Goal: Task Accomplishment & Management: Use online tool/utility

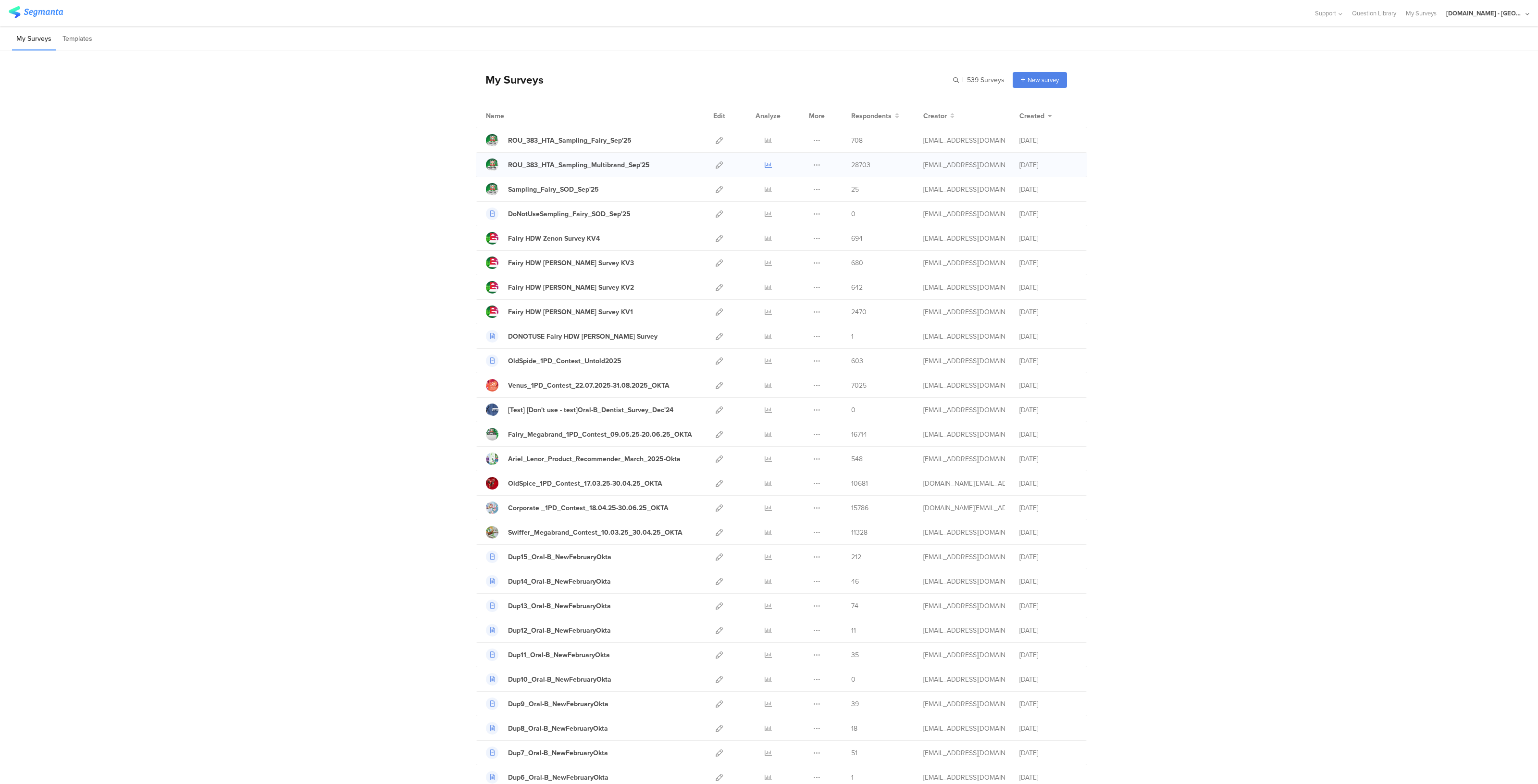
click at [765, 169] on link at bounding box center [769, 165] width 7 height 24
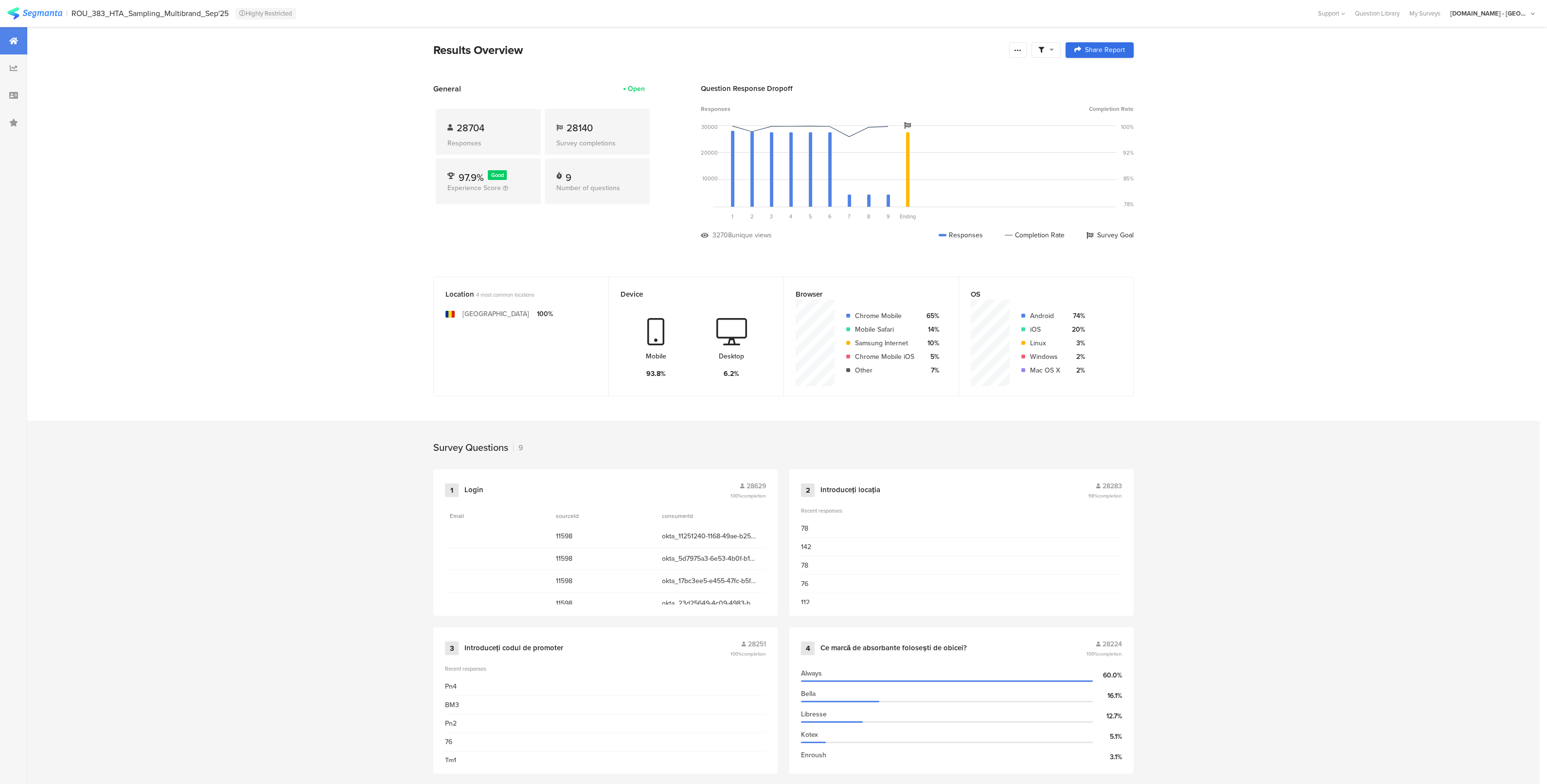
click at [1104, 47] on span "Share Report" at bounding box center [1104, 50] width 40 height 6
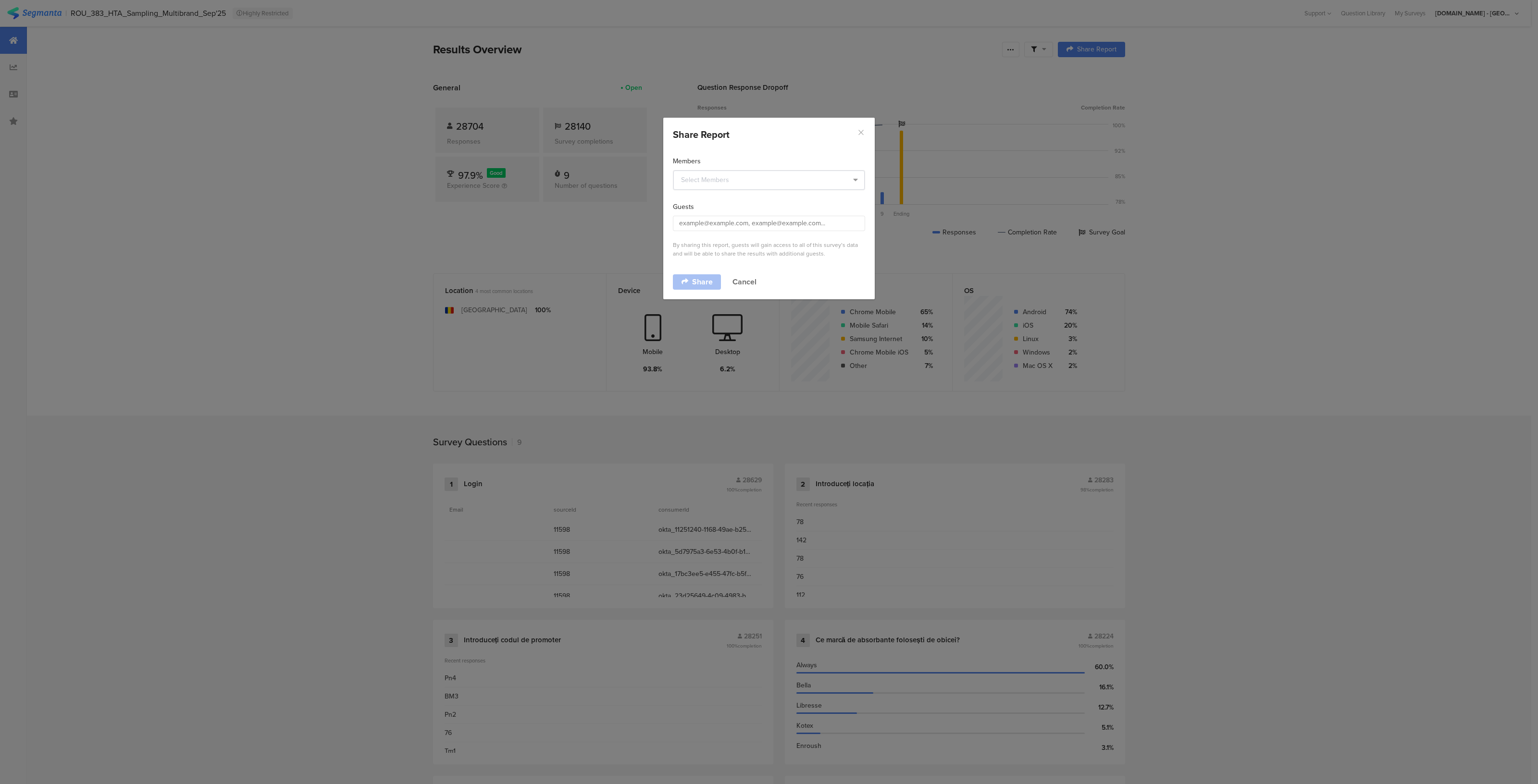
click at [860, 136] on icon "Close" at bounding box center [860, 131] width 8 height 8
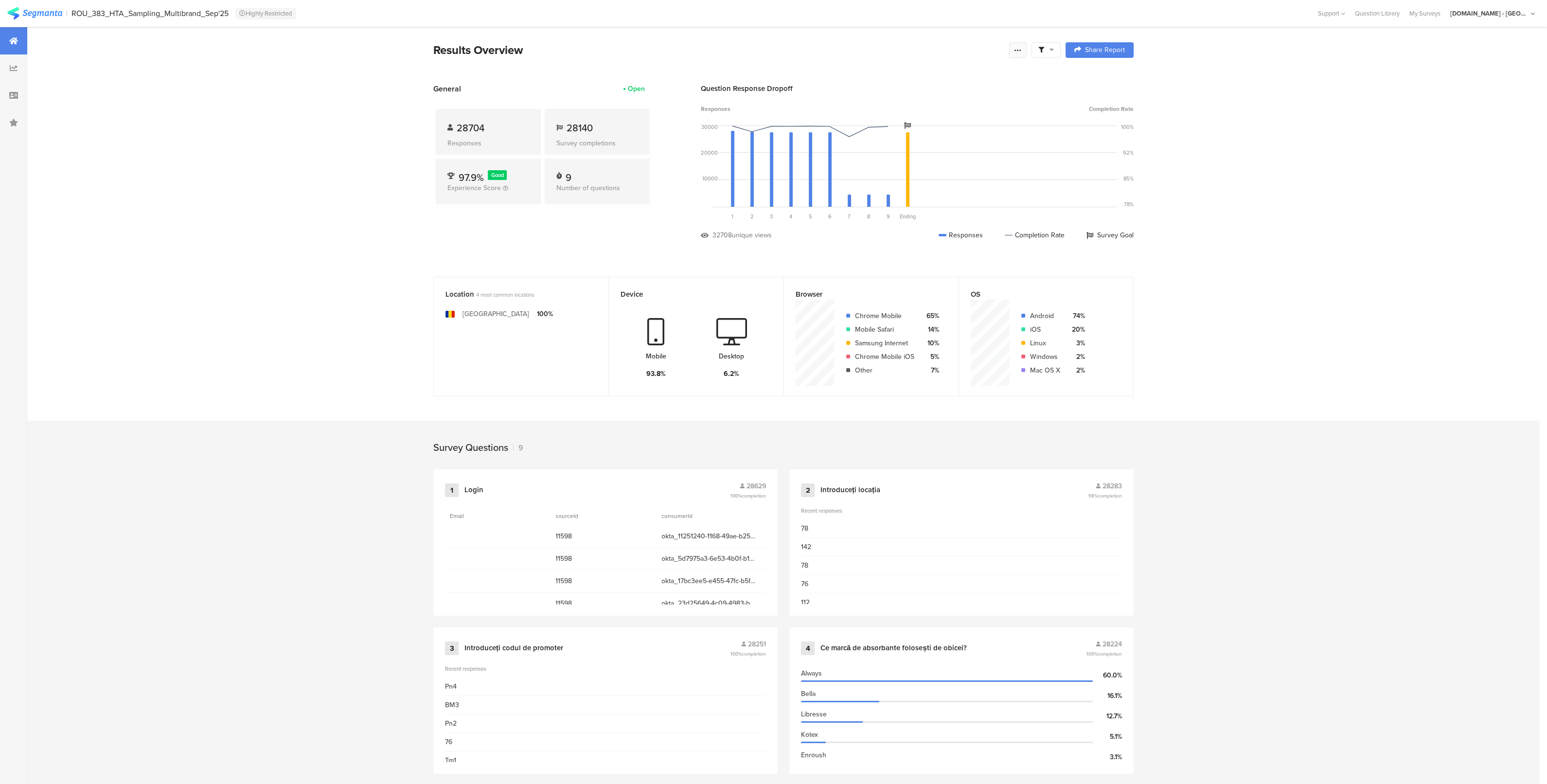
click at [1023, 55] on div at bounding box center [1018, 50] width 17 height 16
click at [921, 146] on span "Export Results" at bounding box center [917, 148] width 44 height 10
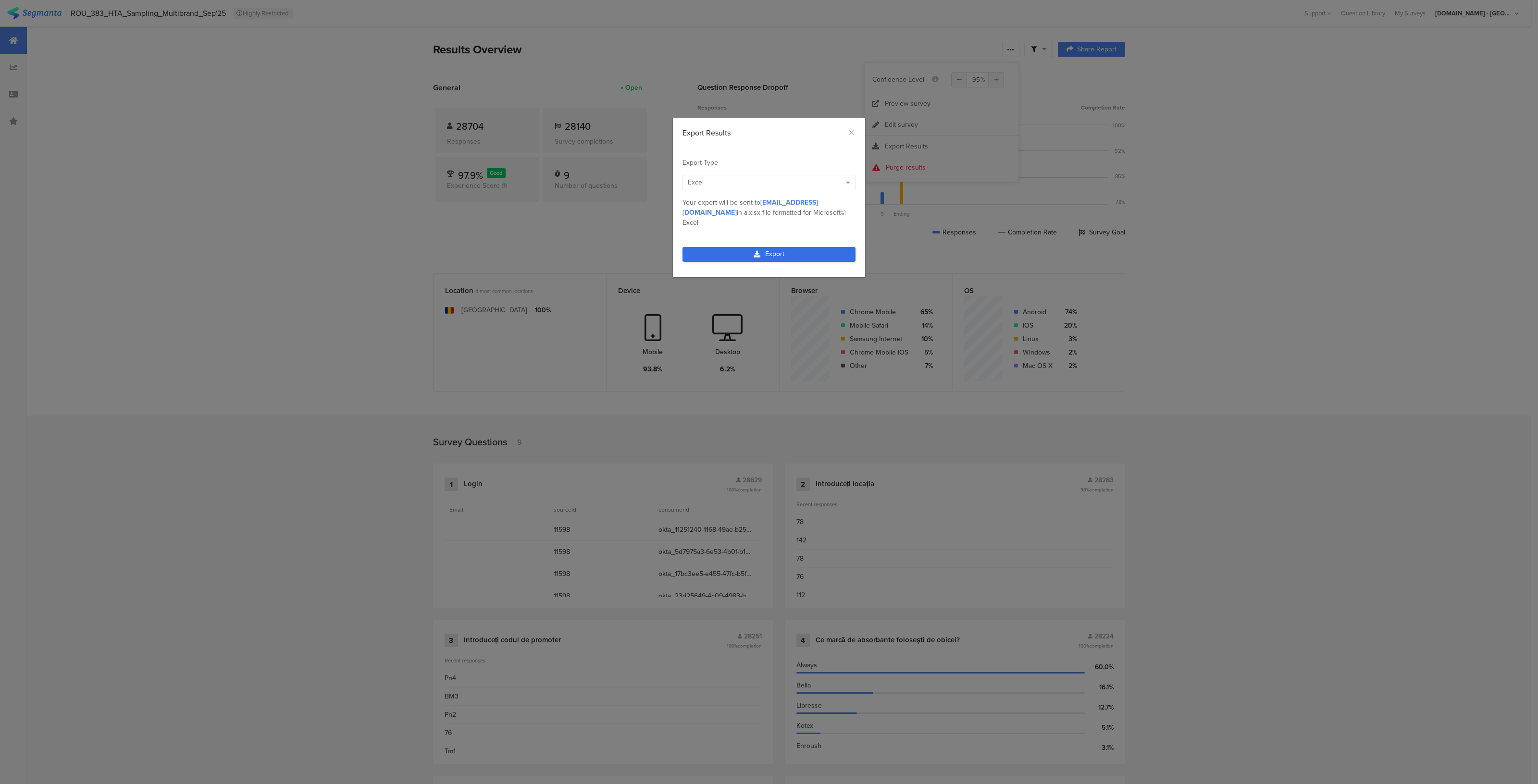
click at [776, 247] on link "Export" at bounding box center [769, 254] width 173 height 15
